Goal: Task Accomplishment & Management: Manage account settings

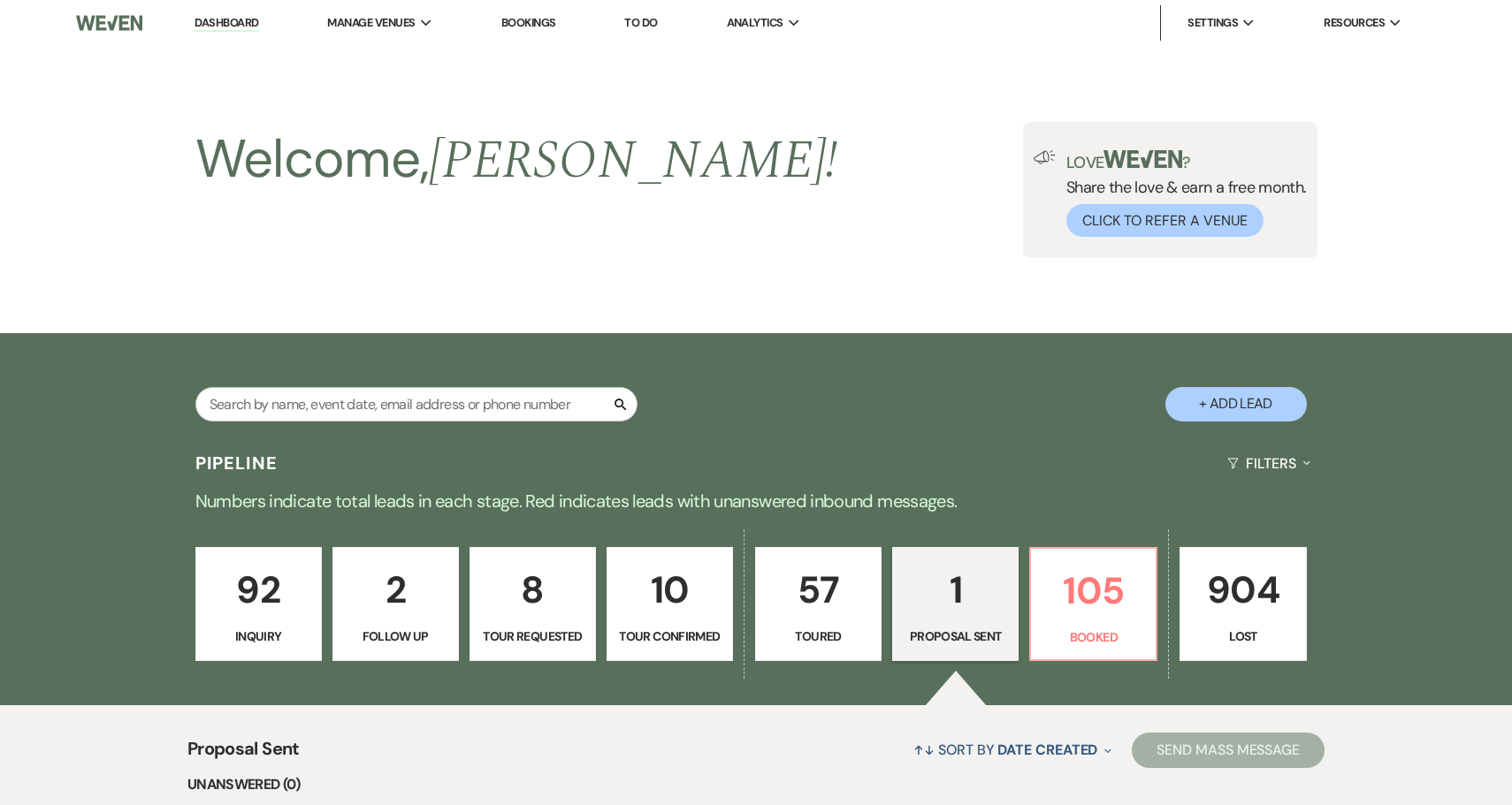
select select "6"
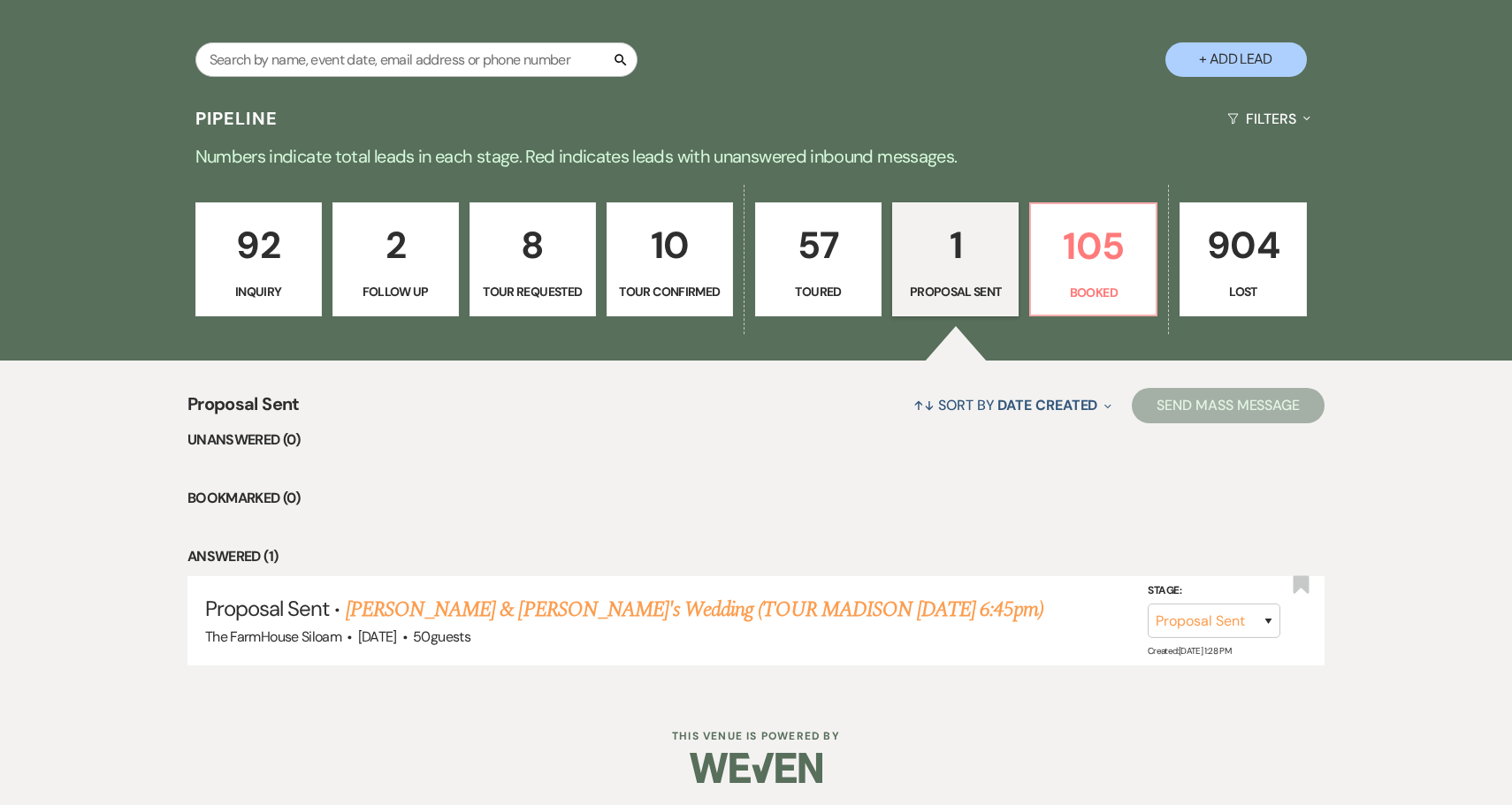
click at [264, 254] on p "92" at bounding box center [259, 245] width 103 height 59
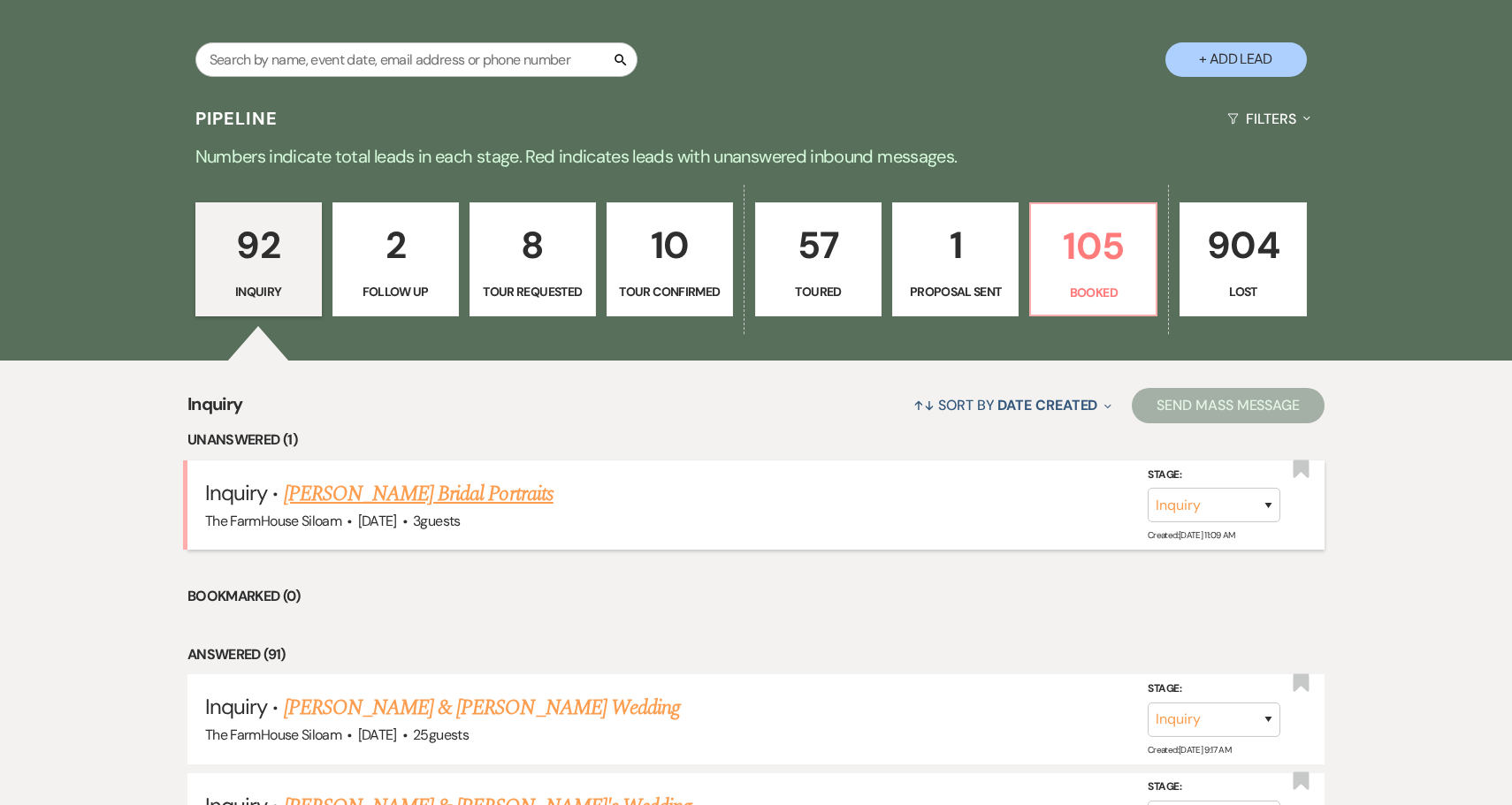
click at [340, 494] on link "[PERSON_NAME] Bridal Portraits" at bounding box center [418, 494] width 269 height 32
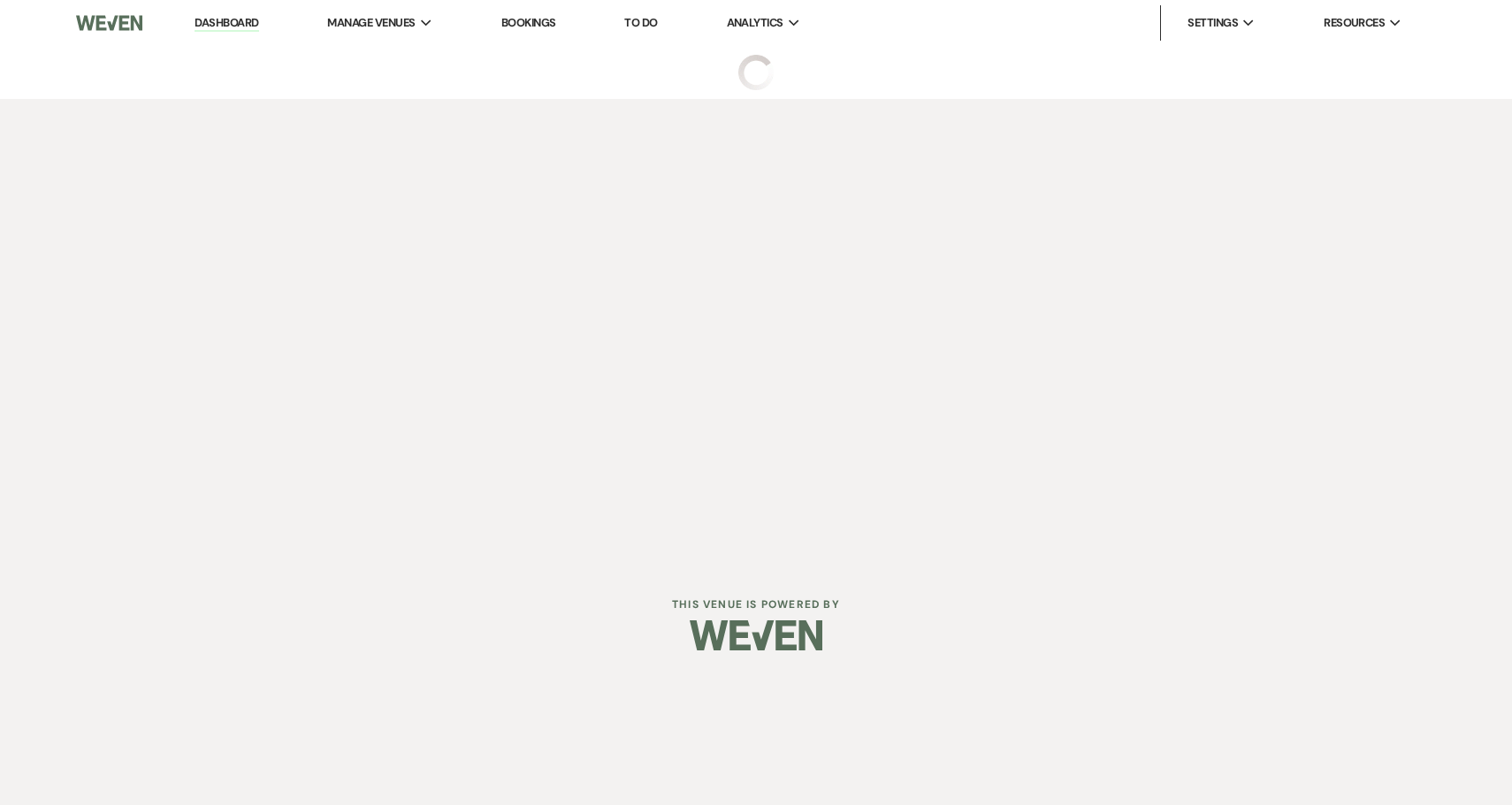
select select "5"
select select "13"
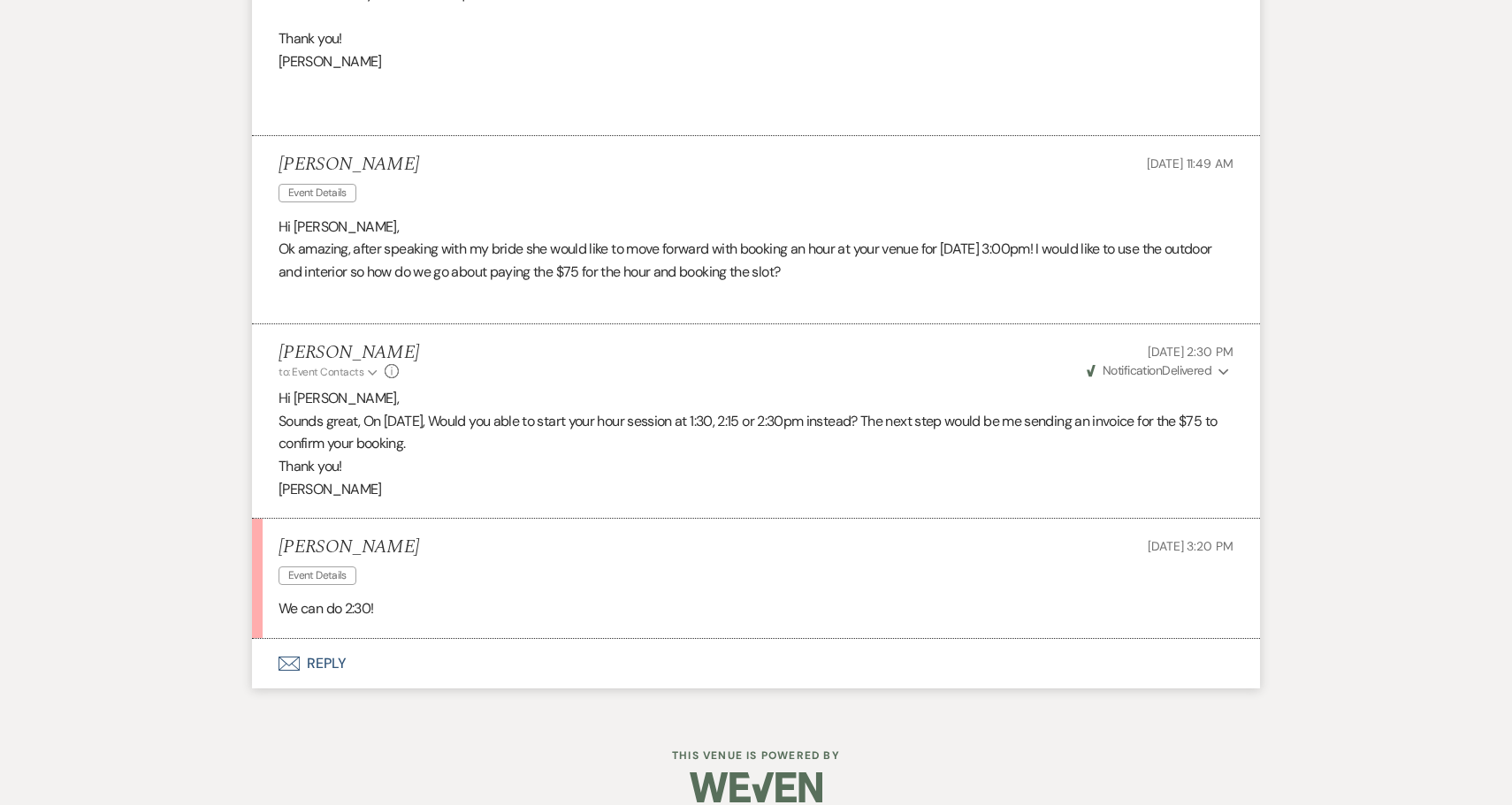
scroll to position [1334, 0]
click at [322, 640] on button "Envelope Reply" at bounding box center [756, 664] width 1007 height 50
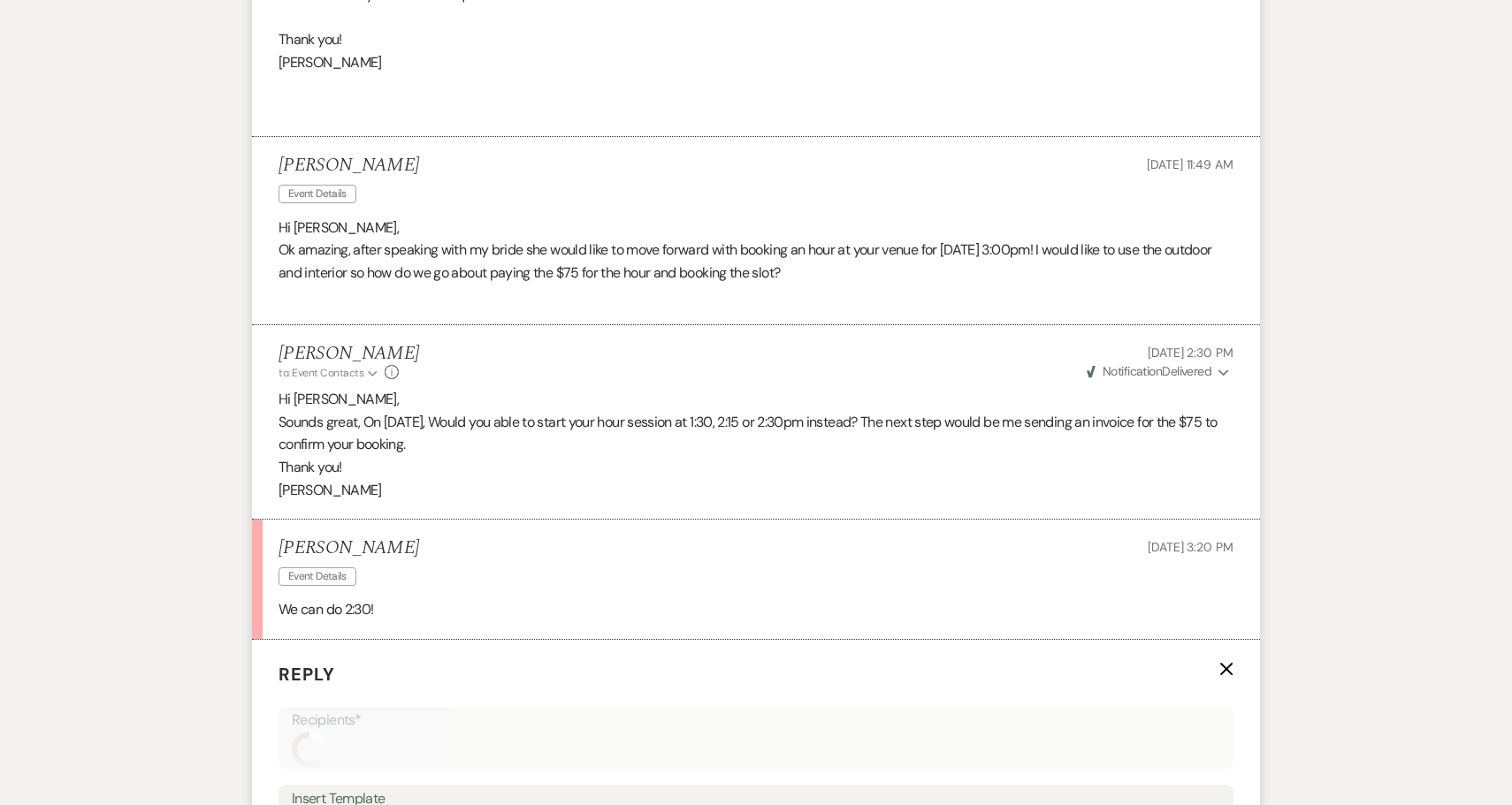
scroll to position [1808, 0]
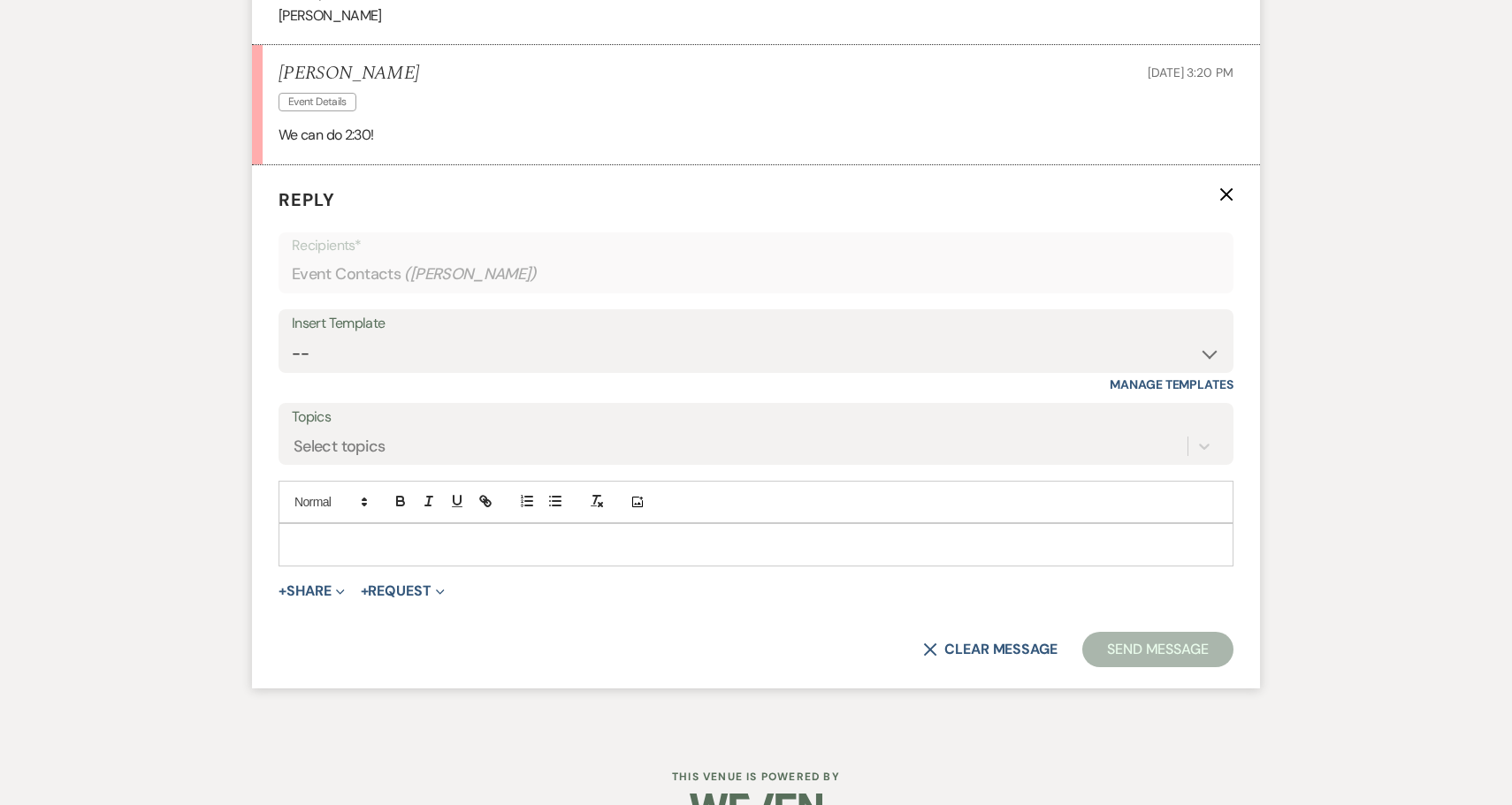
click at [354, 535] on p at bounding box center [756, 544] width 927 height 19
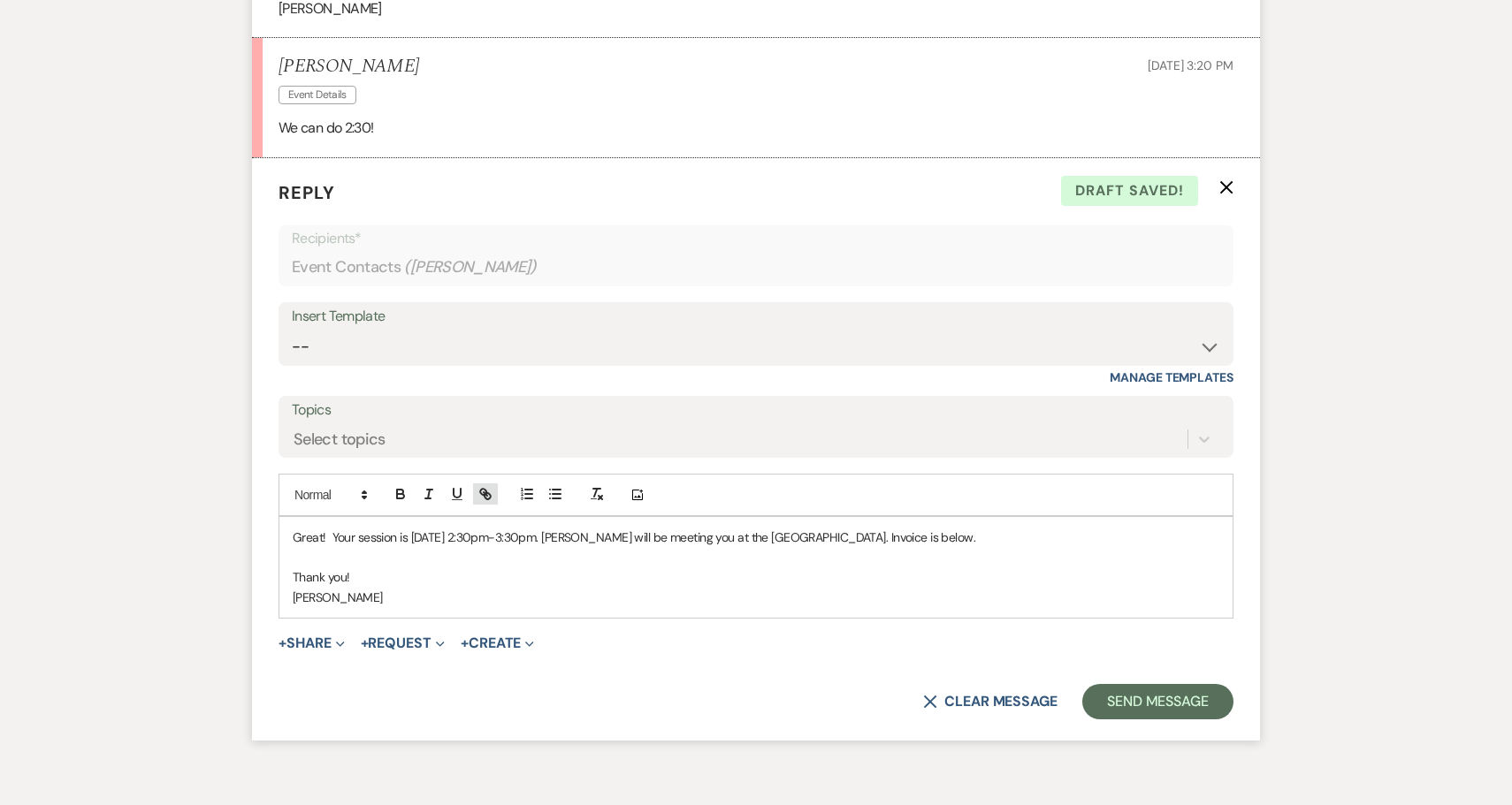
scroll to position [1816, 0]
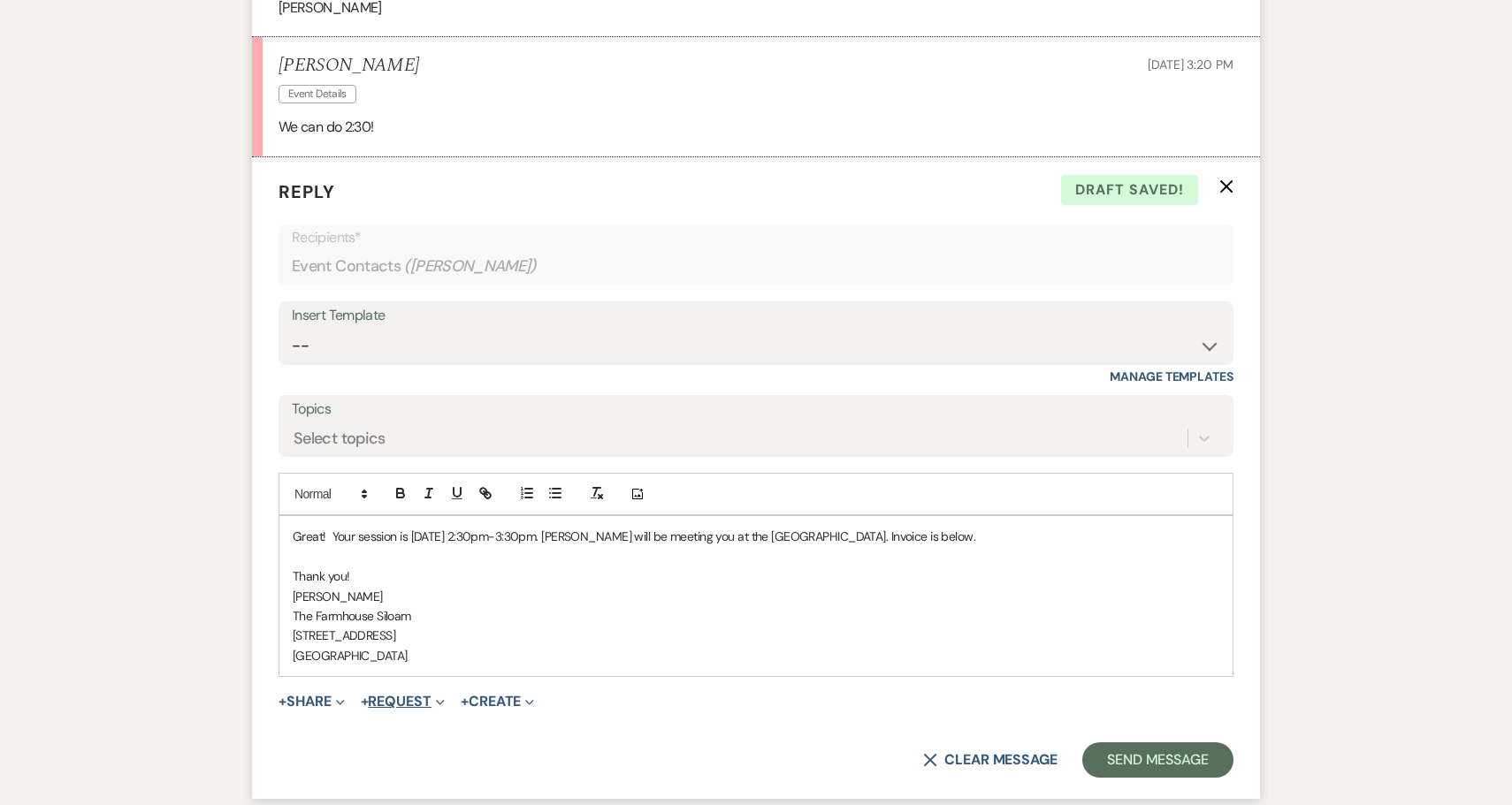
click at [404, 695] on button "+ Request Expand" at bounding box center [403, 702] width 84 height 15
click at [416, 721] on button "Generate Payment Payment" at bounding box center [484, 737] width 248 height 32
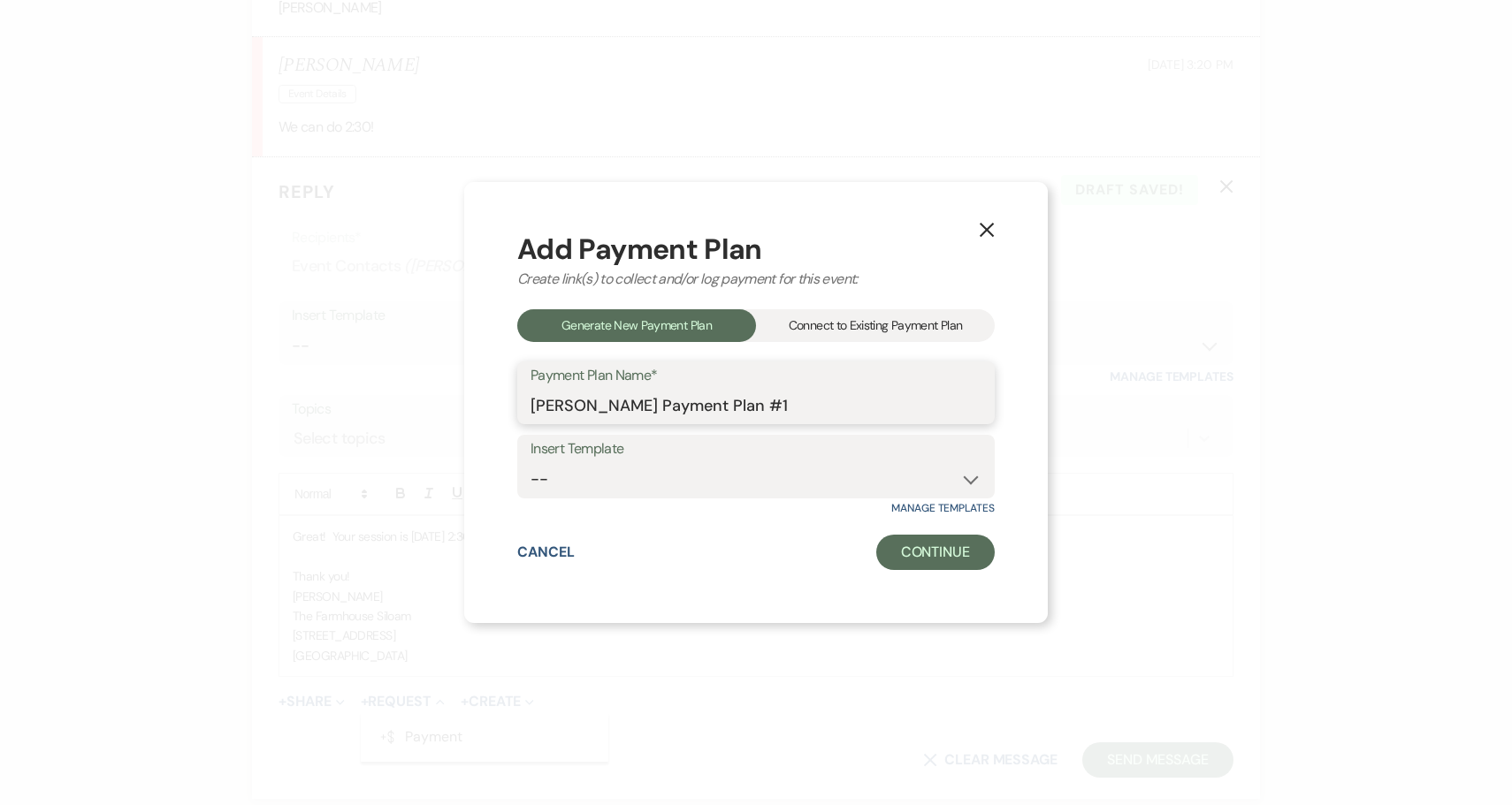
click at [788, 406] on input "[PERSON_NAME] Payment Plan #1" at bounding box center [756, 404] width 451 height 34
type input "[PERSON_NAME] Photo Session"
click at [940, 551] on button "Continue" at bounding box center [935, 552] width 119 height 35
select select "2"
select select "percentage"
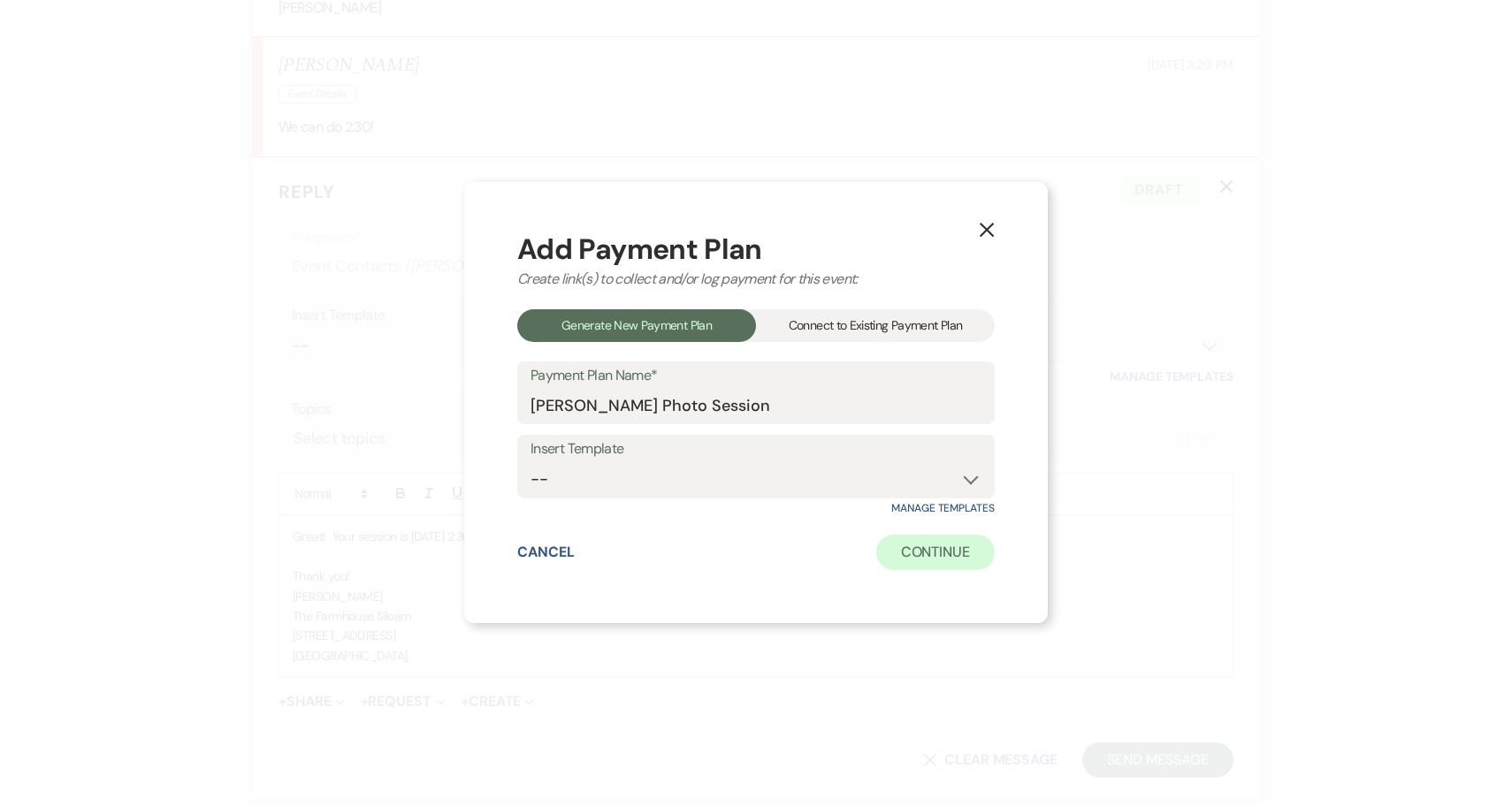
select select "false"
select select "client"
select select "weeks"
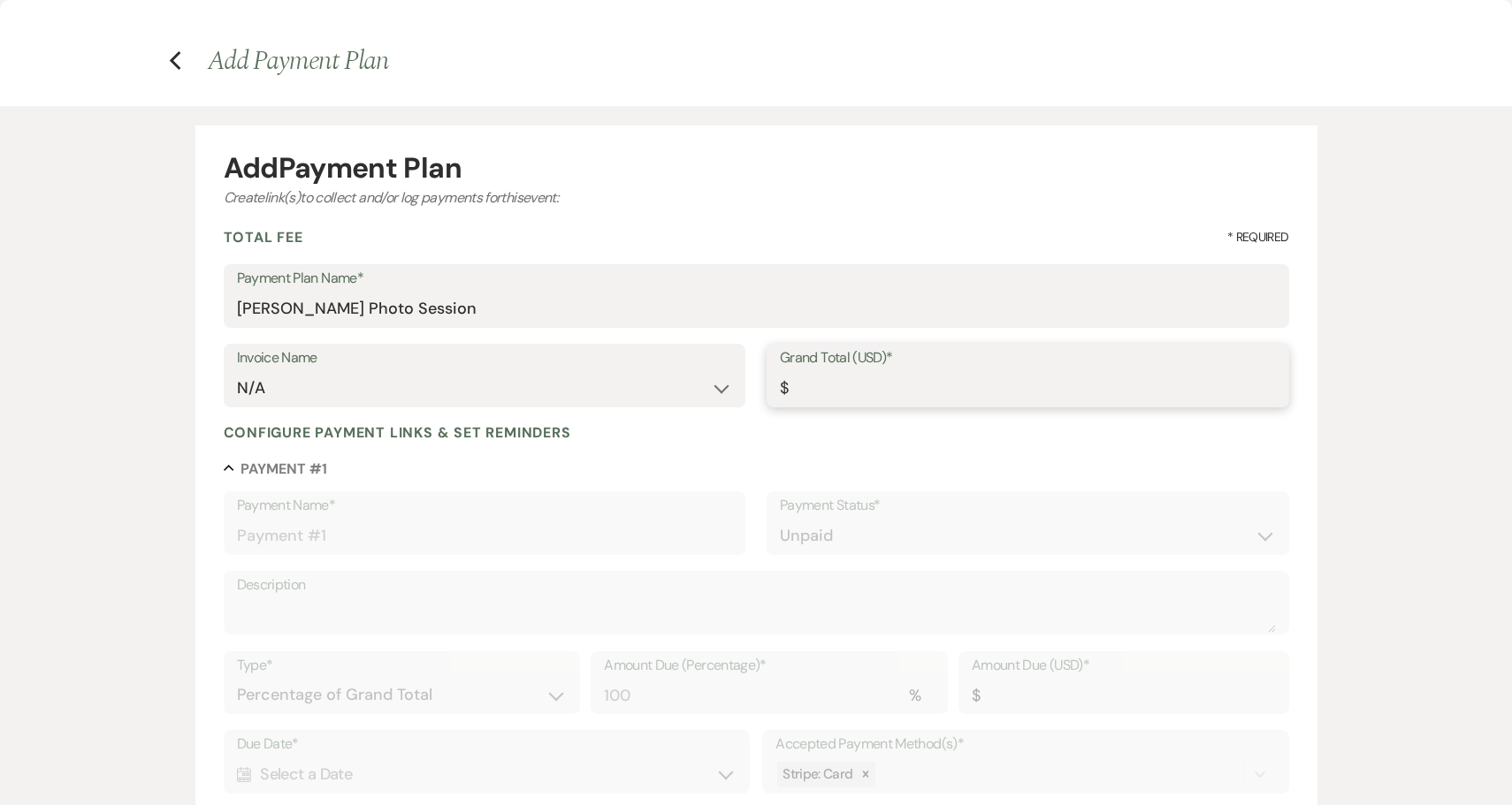
click at [838, 396] on input "Grand Total (USD)*" at bounding box center [1028, 388] width 496 height 34
type input "7"
type input "7.00"
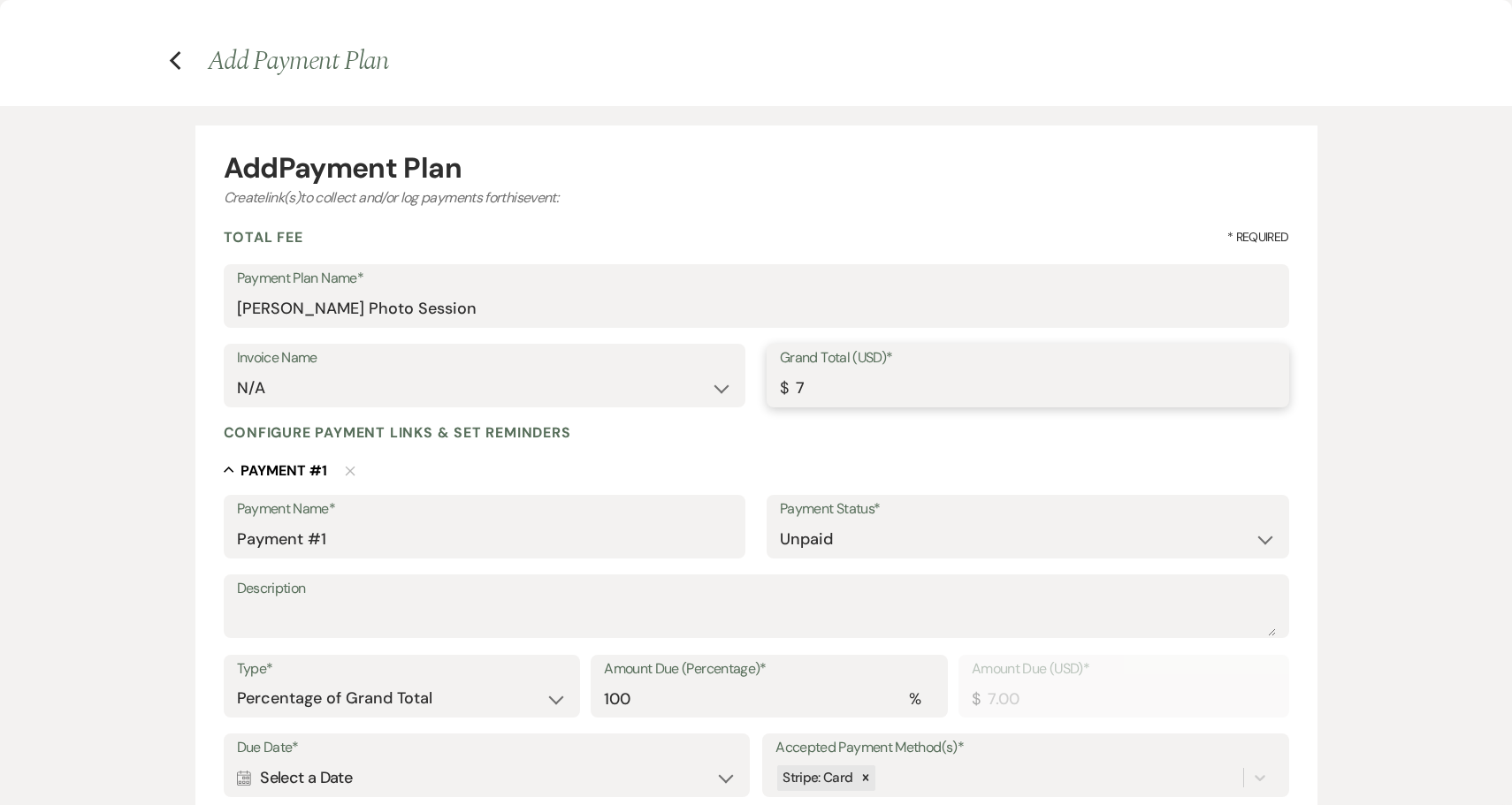
type input "75"
type input "75.00"
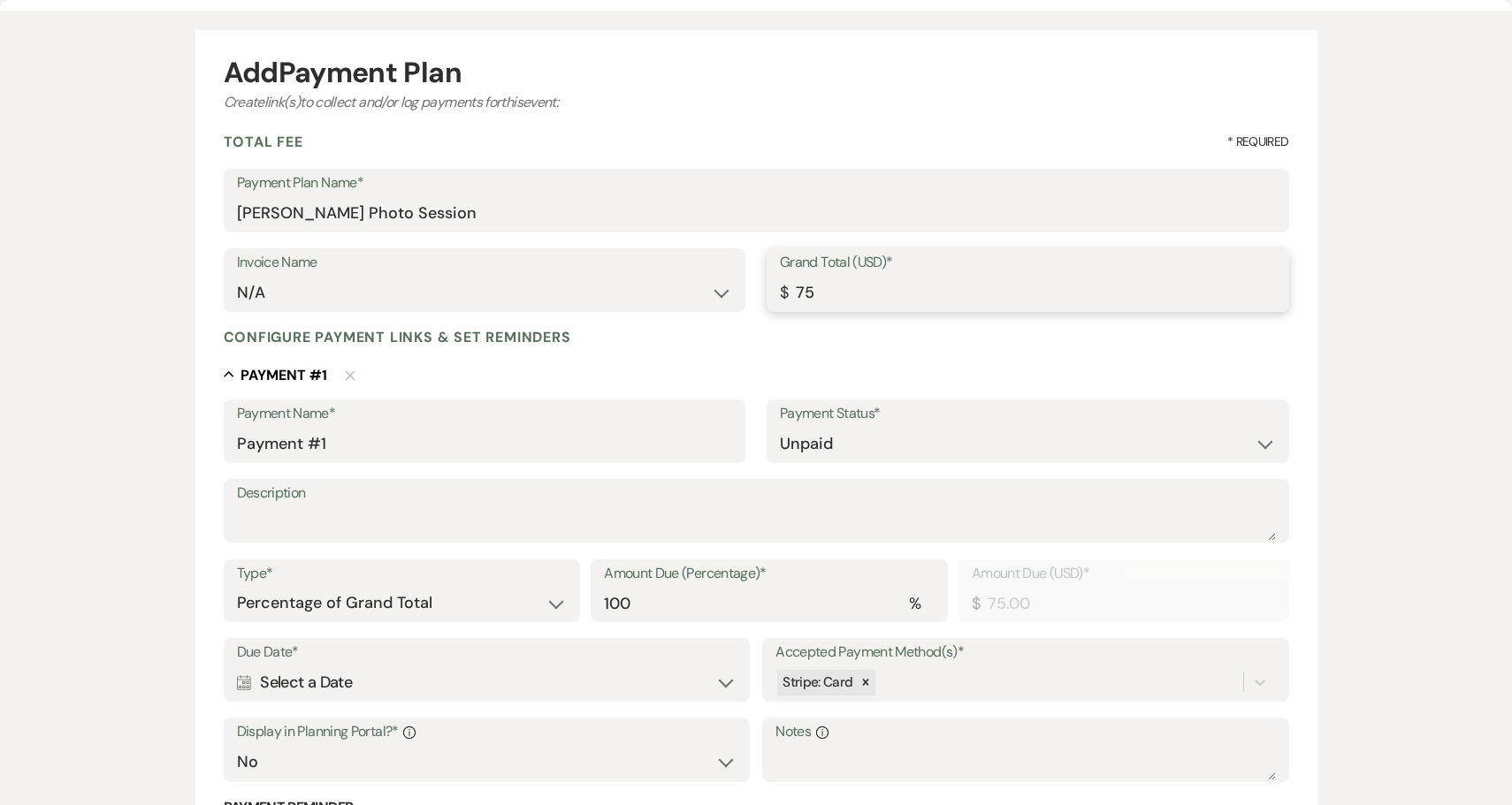
scroll to position [126, 0]
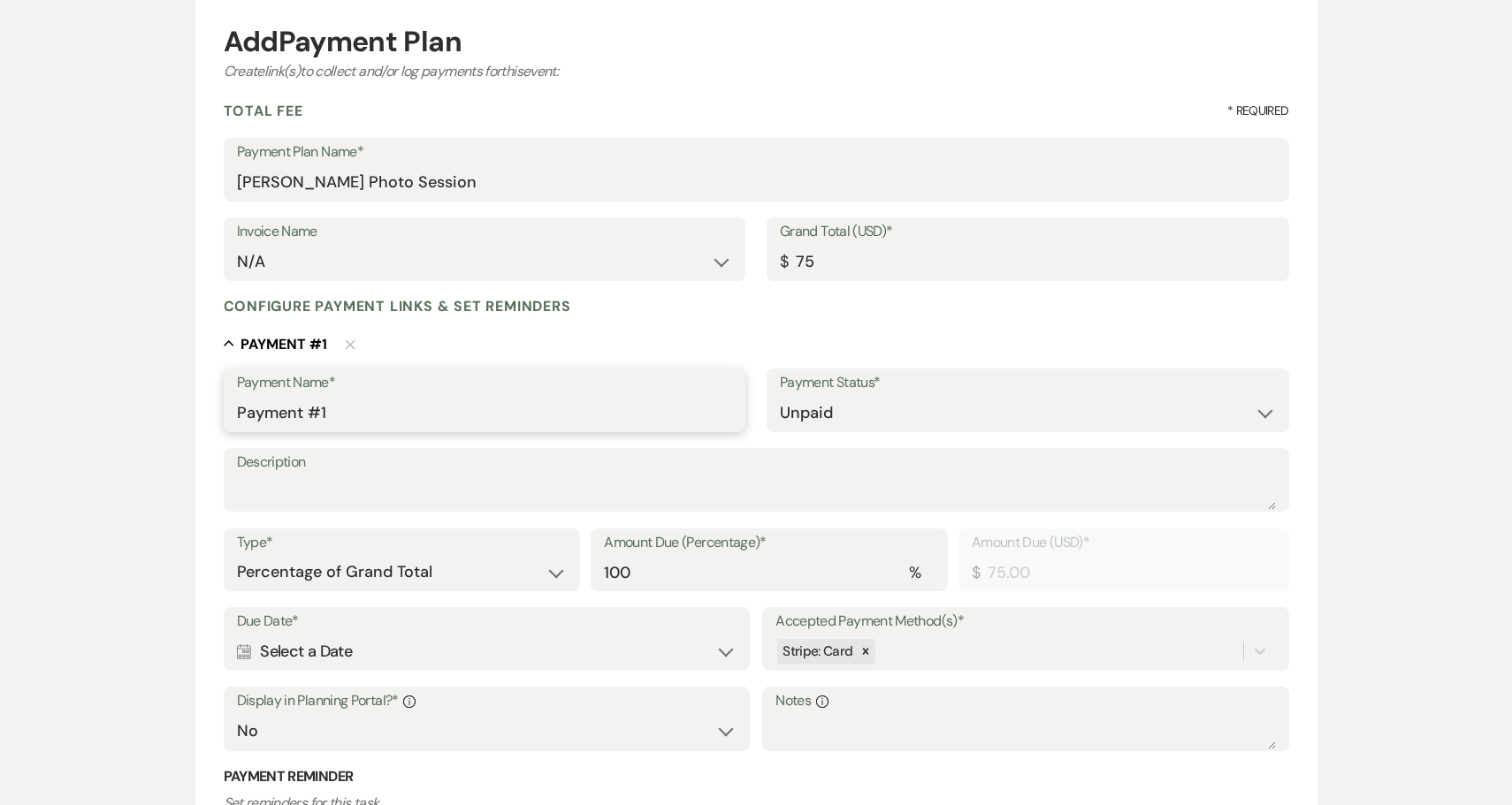
type input "75.00"
drag, startPoint x: 397, startPoint y: 402, endPoint x: 161, endPoint y: 405, distance: 236.0
click at [161, 405] on div "Add Payment Plan Create link(s) to collect and/or log payments for this event: …" at bounding box center [756, 518] width 1273 height 1078
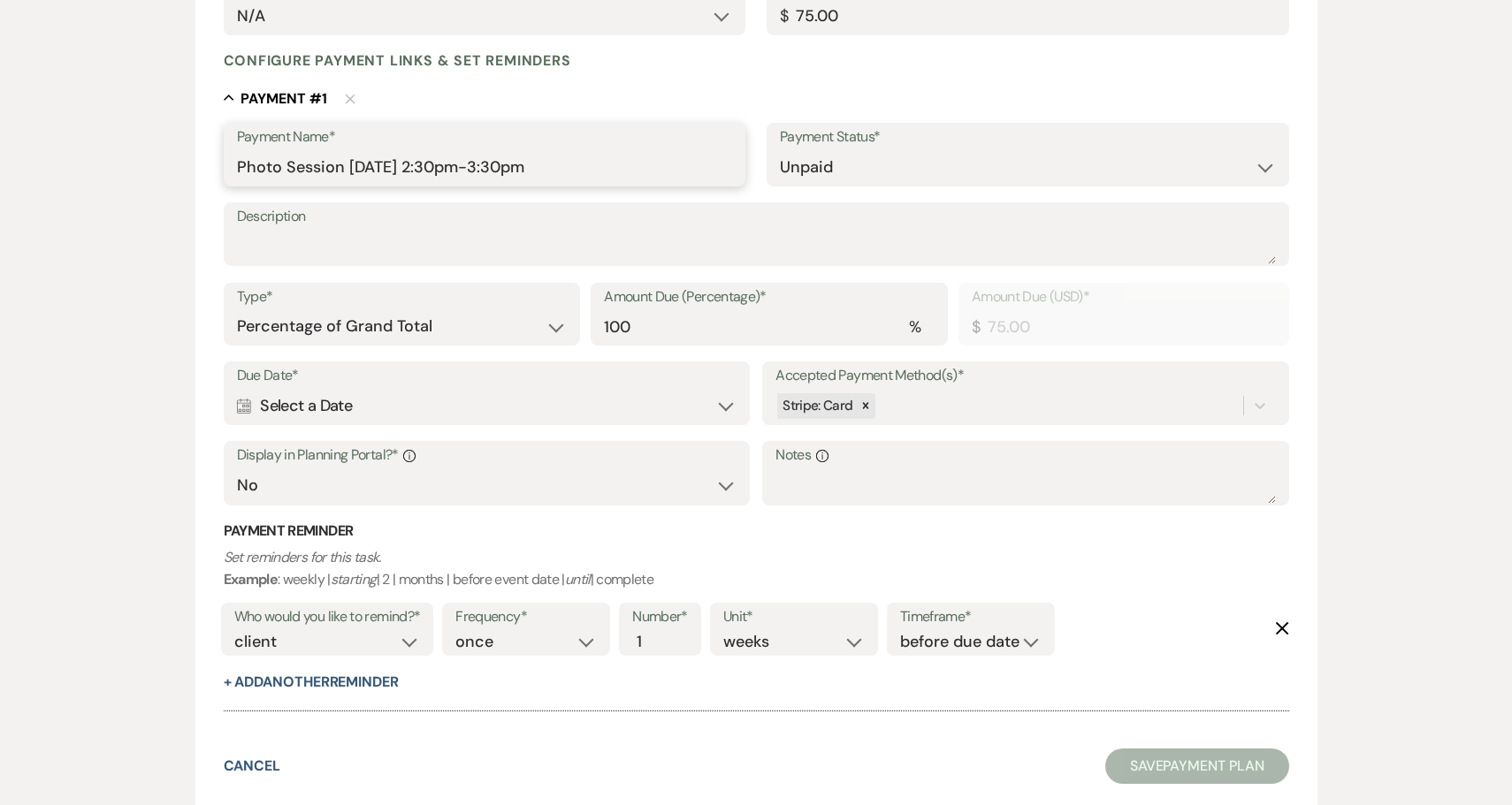
scroll to position [371, 0]
type input "Photo Session [DATE] 2:30pm-3:30pm"
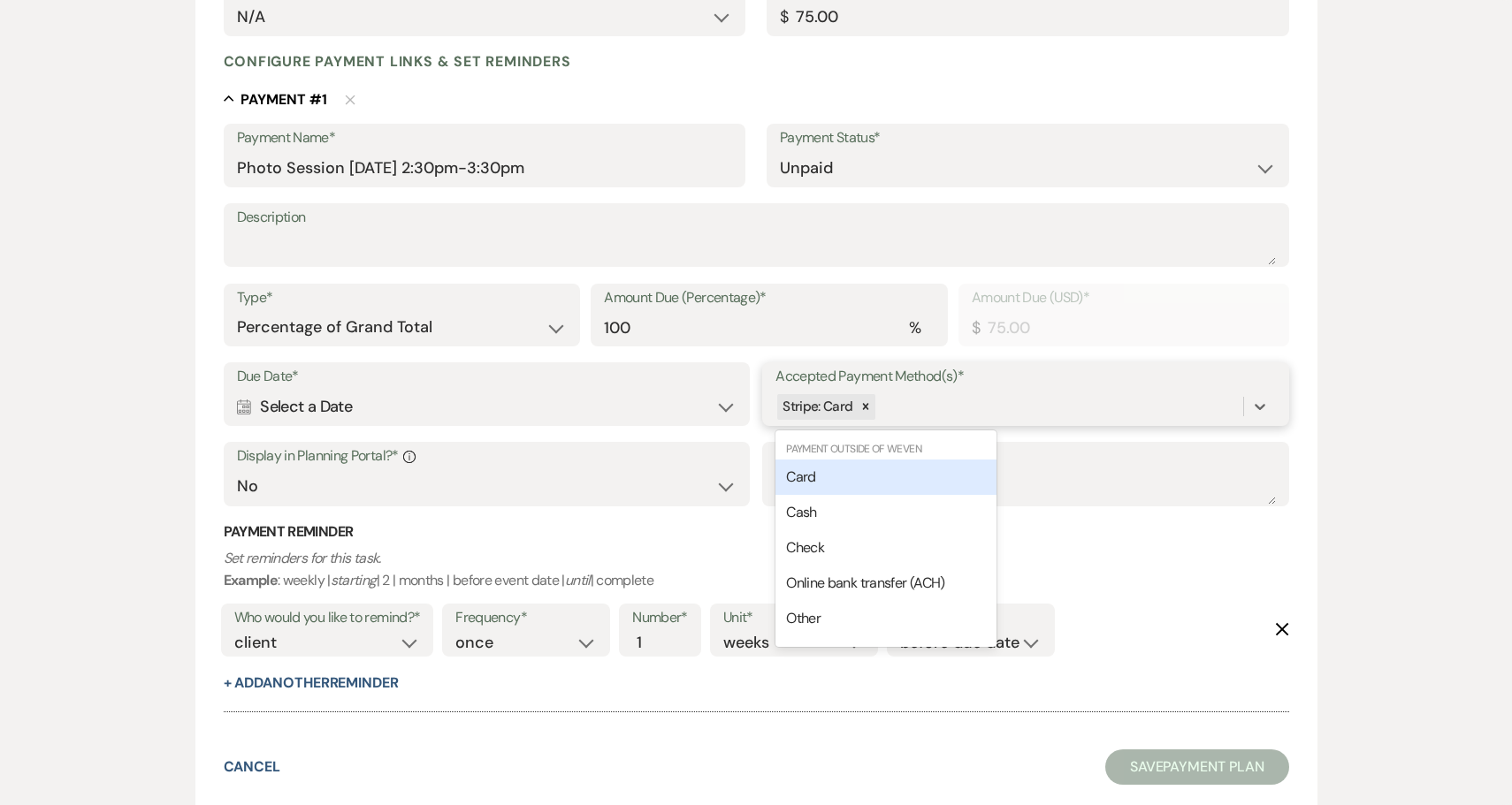
click at [929, 402] on div "Stripe: Card" at bounding box center [1008, 407] width 467 height 31
click at [873, 576] on span "Online bank transfer (ACH)" at bounding box center [864, 582] width 158 height 18
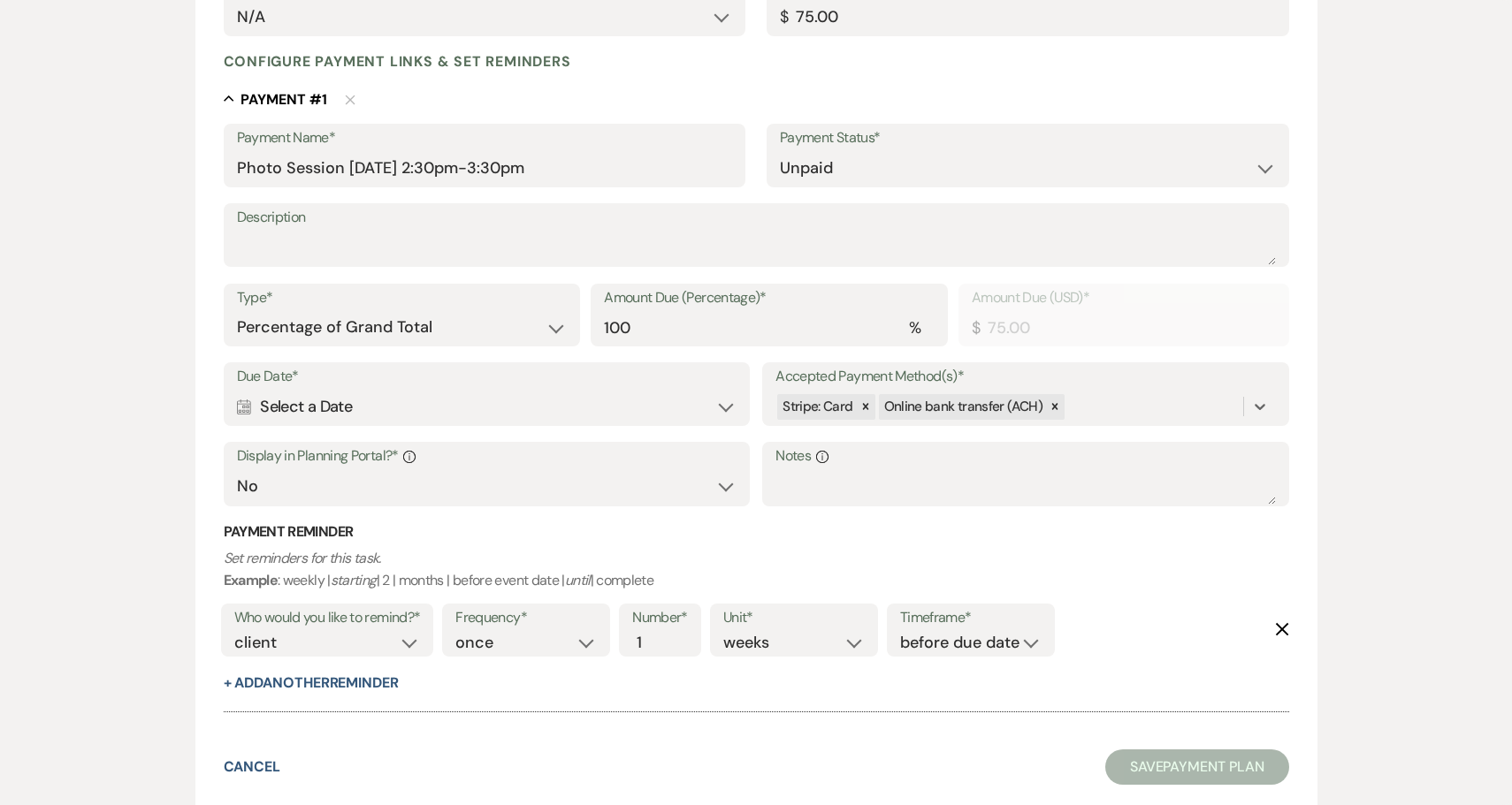
click at [409, 392] on div "Calendar Select a Date Expand" at bounding box center [487, 406] width 500 height 34
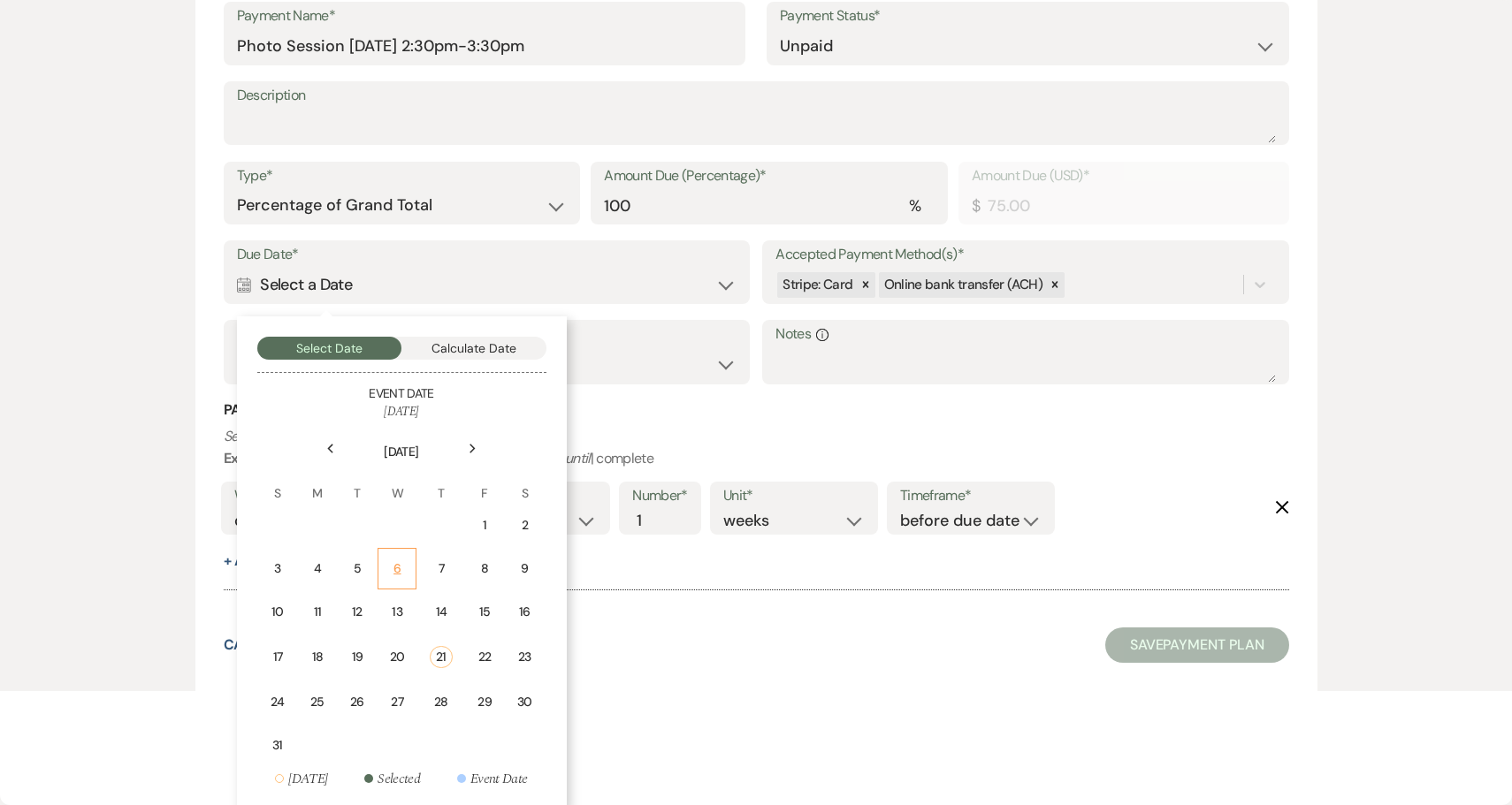
scroll to position [492, 0]
click at [472, 444] on use at bounding box center [473, 449] width 6 height 10
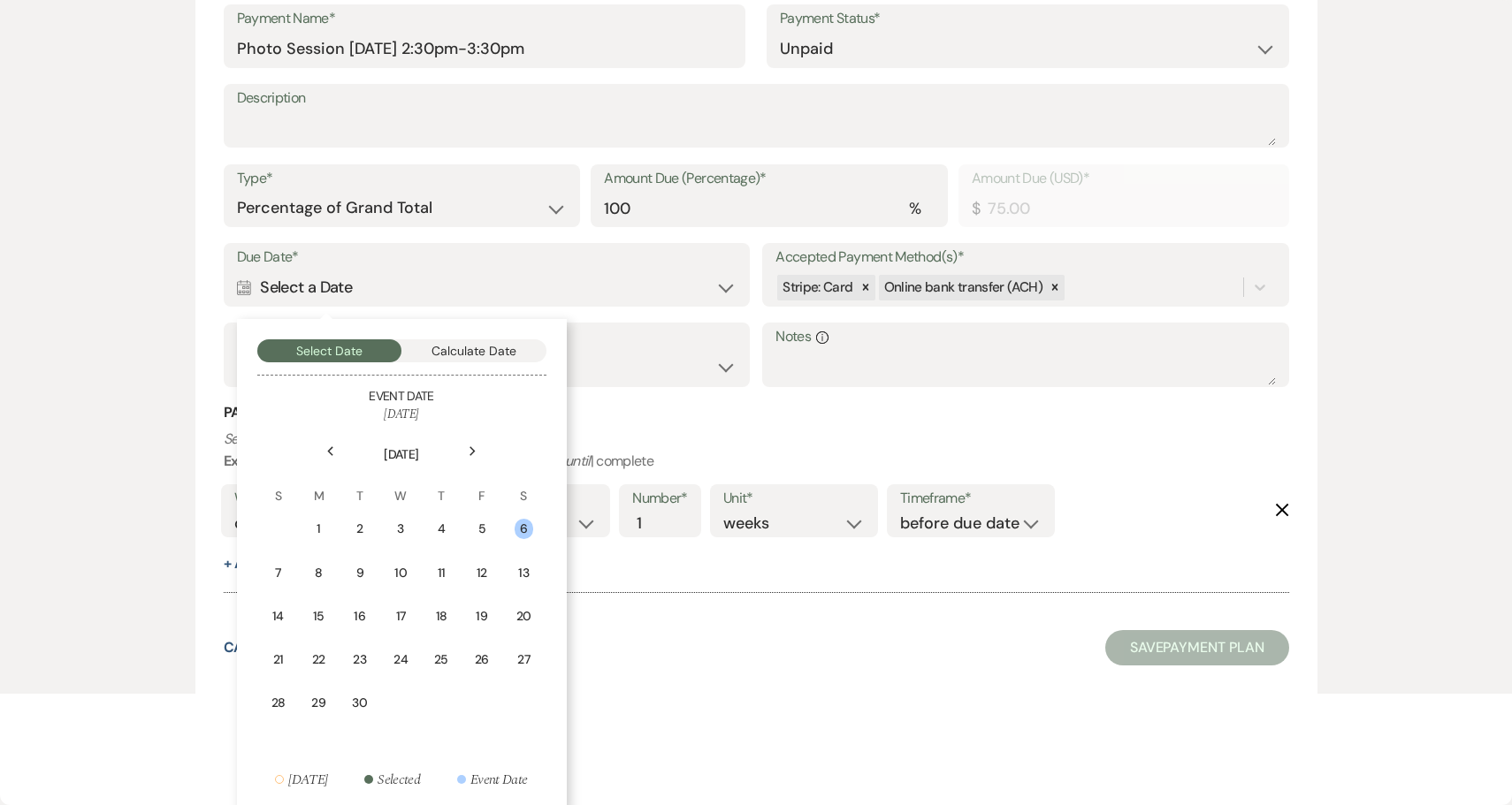
click at [334, 450] on icon "Previous" at bounding box center [330, 451] width 9 height 11
click at [529, 695] on div "30" at bounding box center [524, 704] width 16 height 18
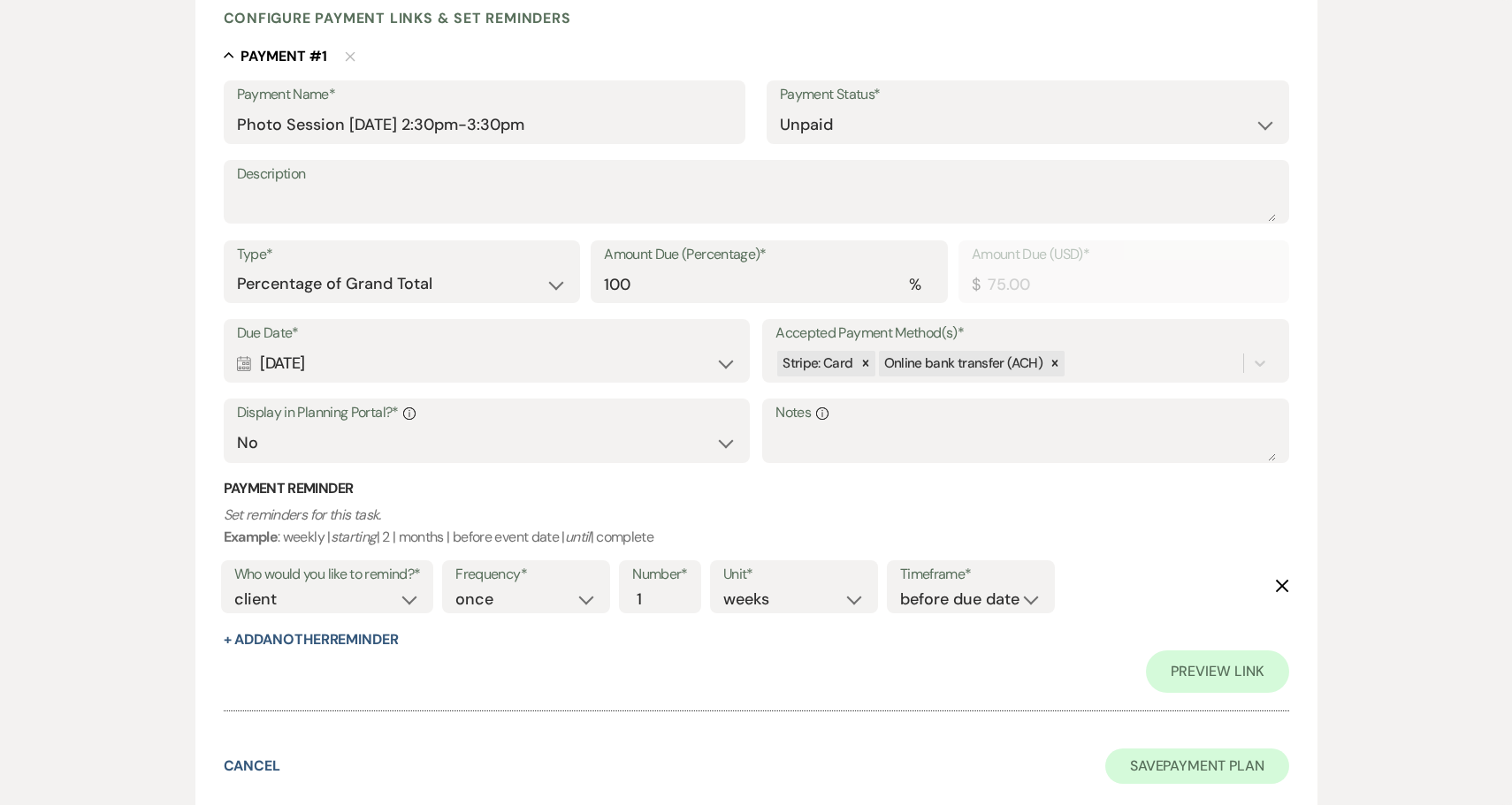
scroll to position [413, 0]
click at [1160, 750] on button "Save Payment Plan" at bounding box center [1196, 767] width 184 height 35
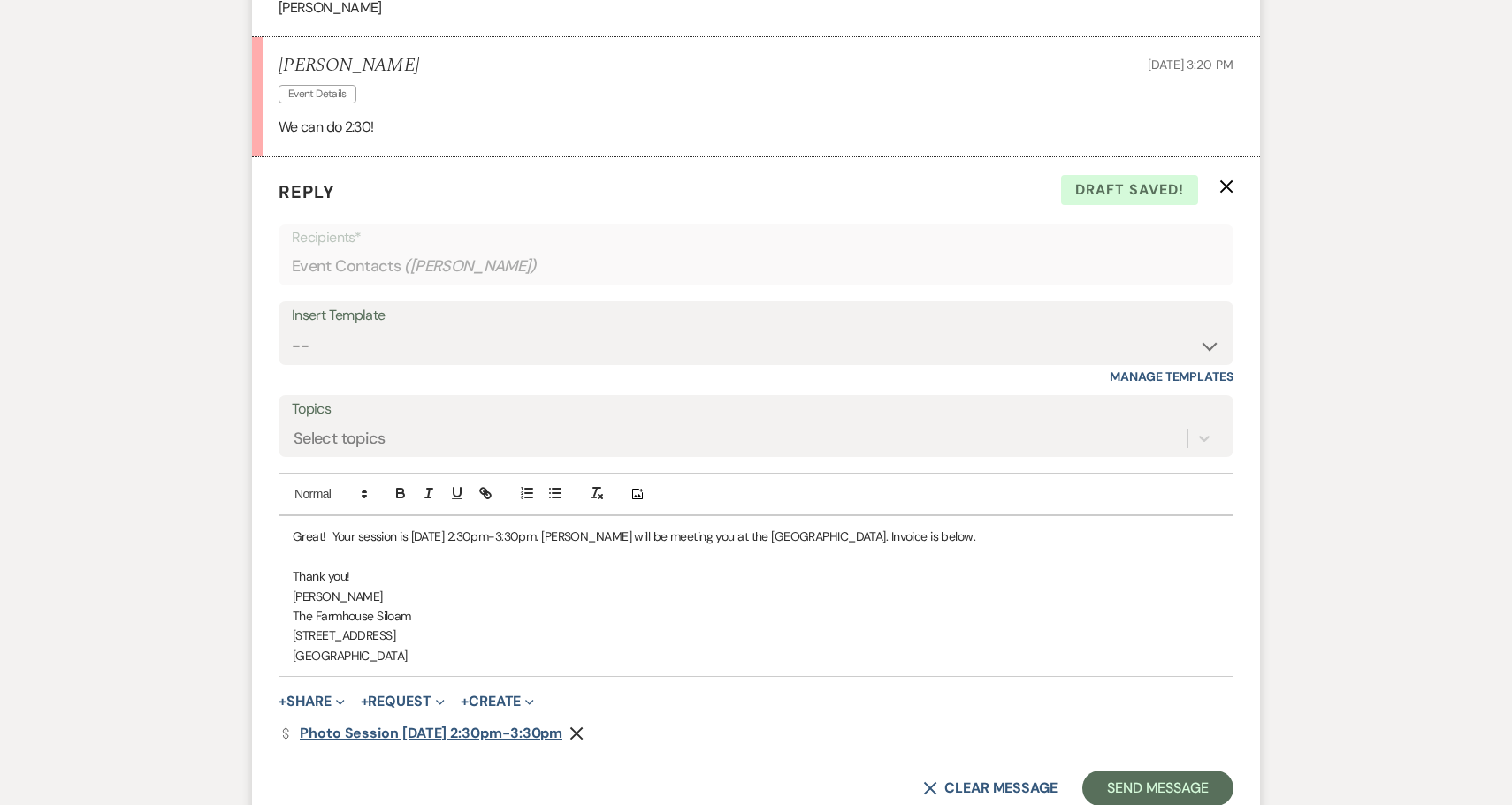
click at [402, 726] on link "Dollar Payment Photo Session [DATE] 2:30pm-3:30pm" at bounding box center [420, 733] width 284 height 15
click at [1156, 771] on button "Send Message" at bounding box center [1157, 788] width 151 height 35
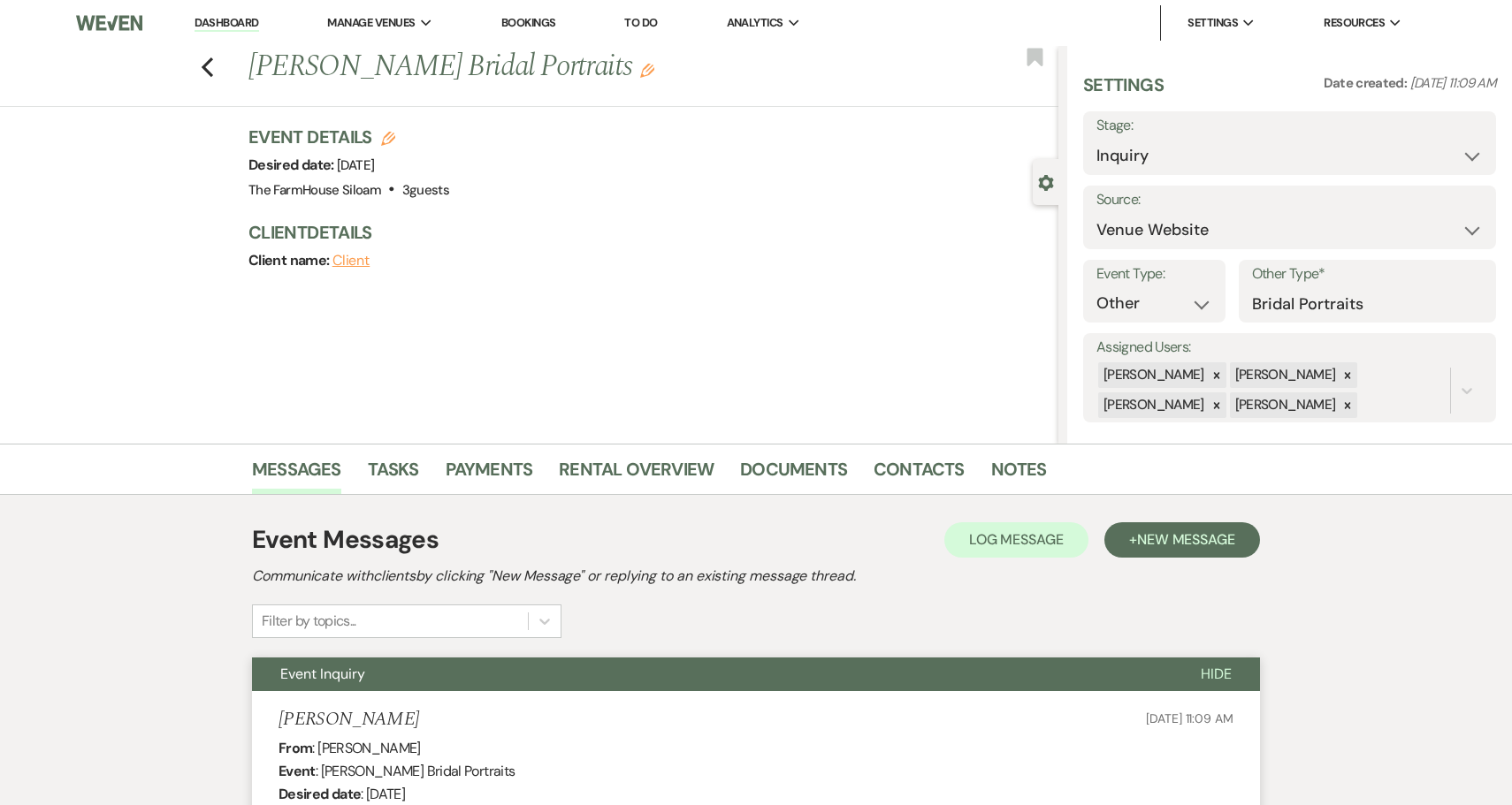
scroll to position [0, 0]
click at [202, 63] on icon "Previous" at bounding box center [207, 67] width 14 height 21
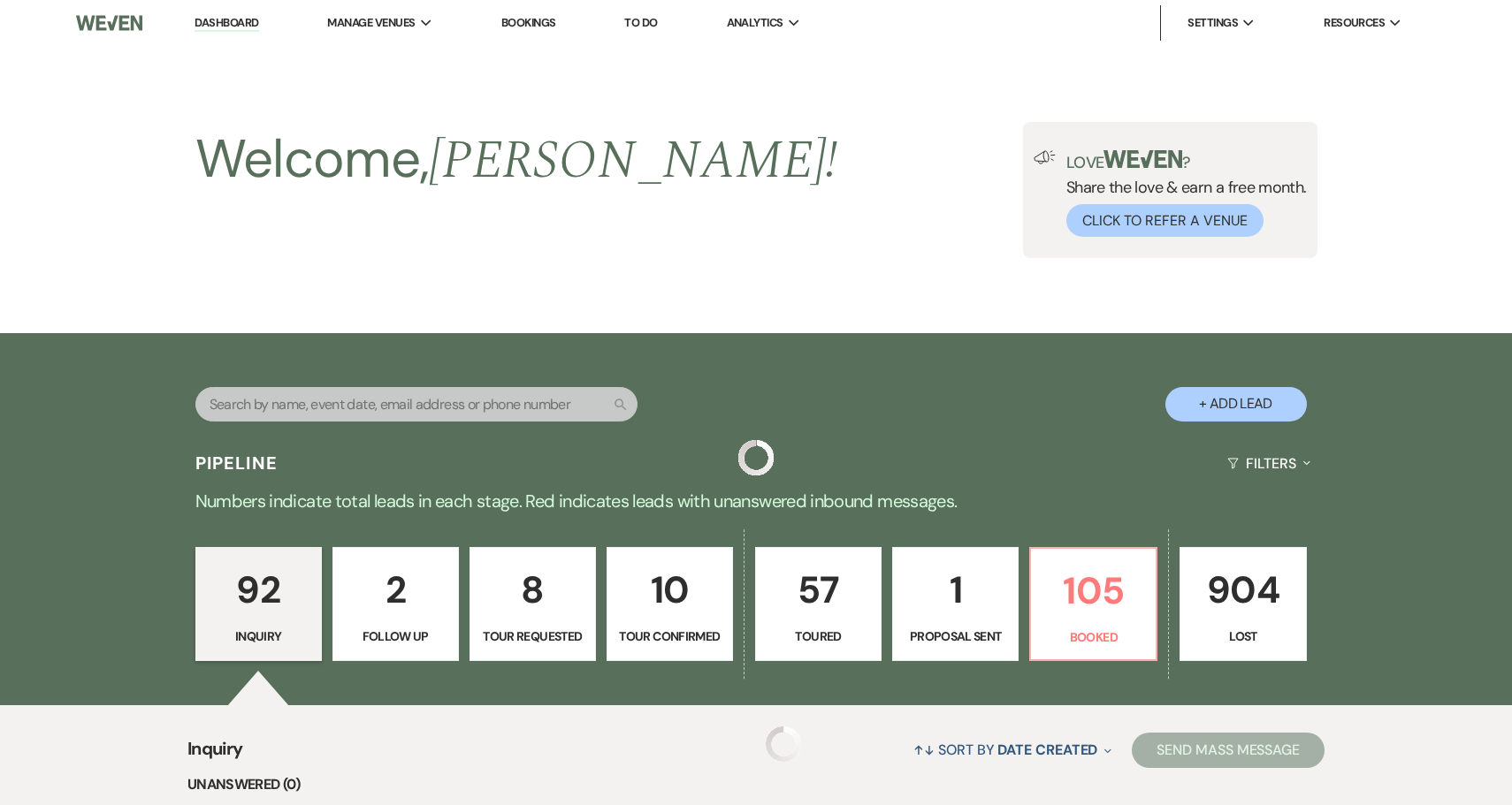
scroll to position [345, 0]
